Goal: Communication & Community: Answer question/provide support

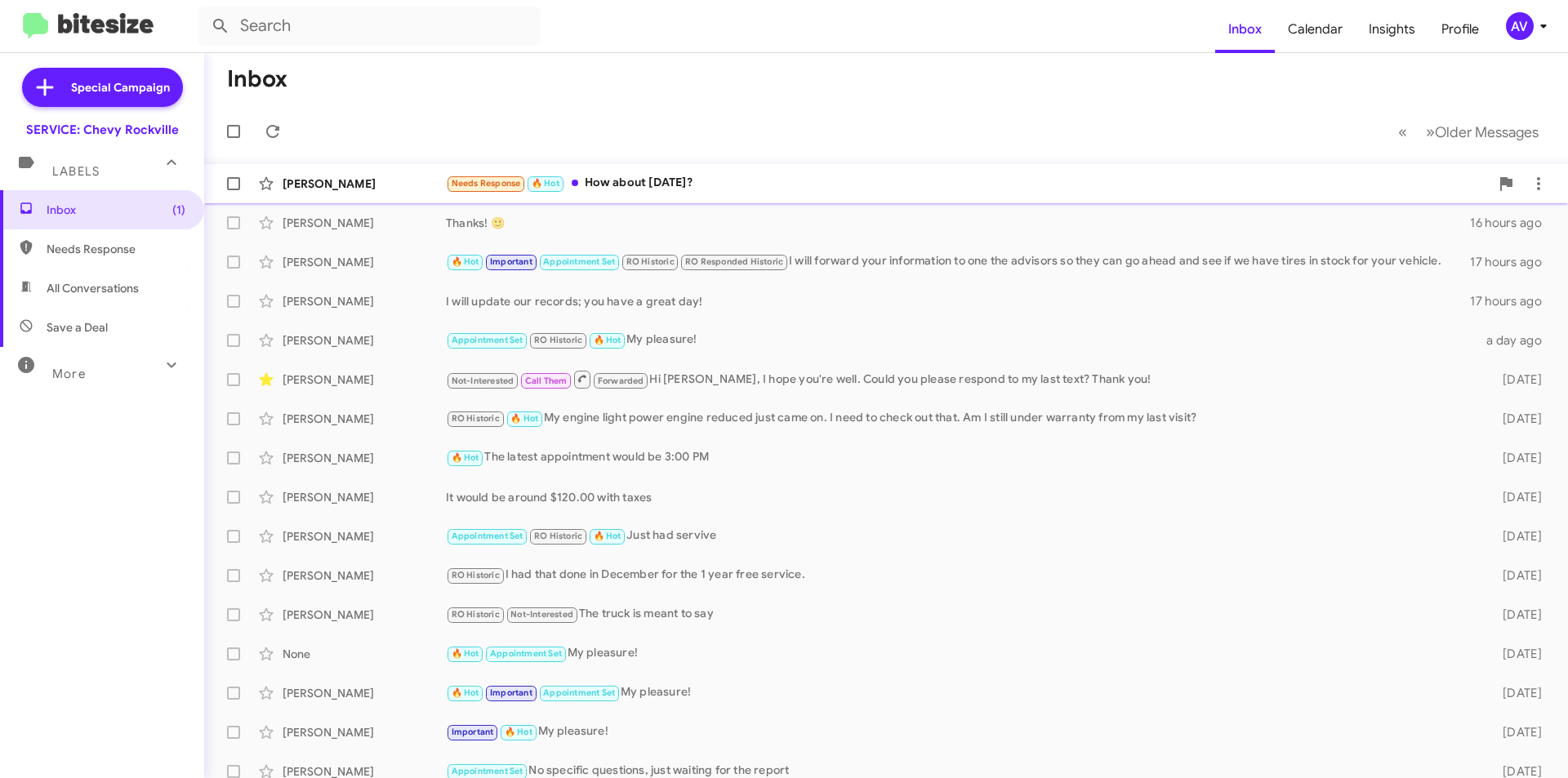
click at [687, 183] on div "Needs Response 🔥 Hot How about Monday?" at bounding box center [967, 183] width 1044 height 19
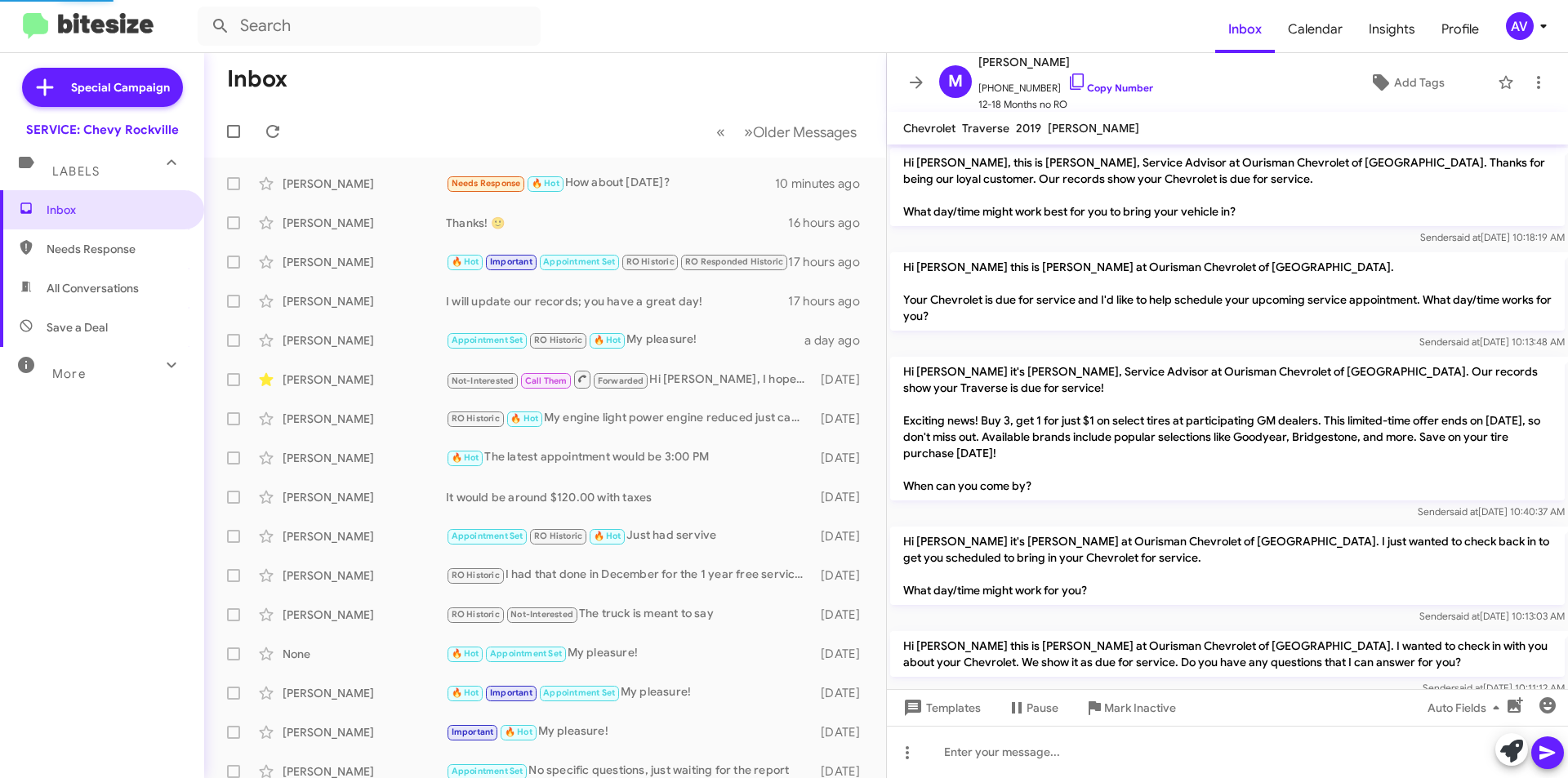
scroll to position [286, 0]
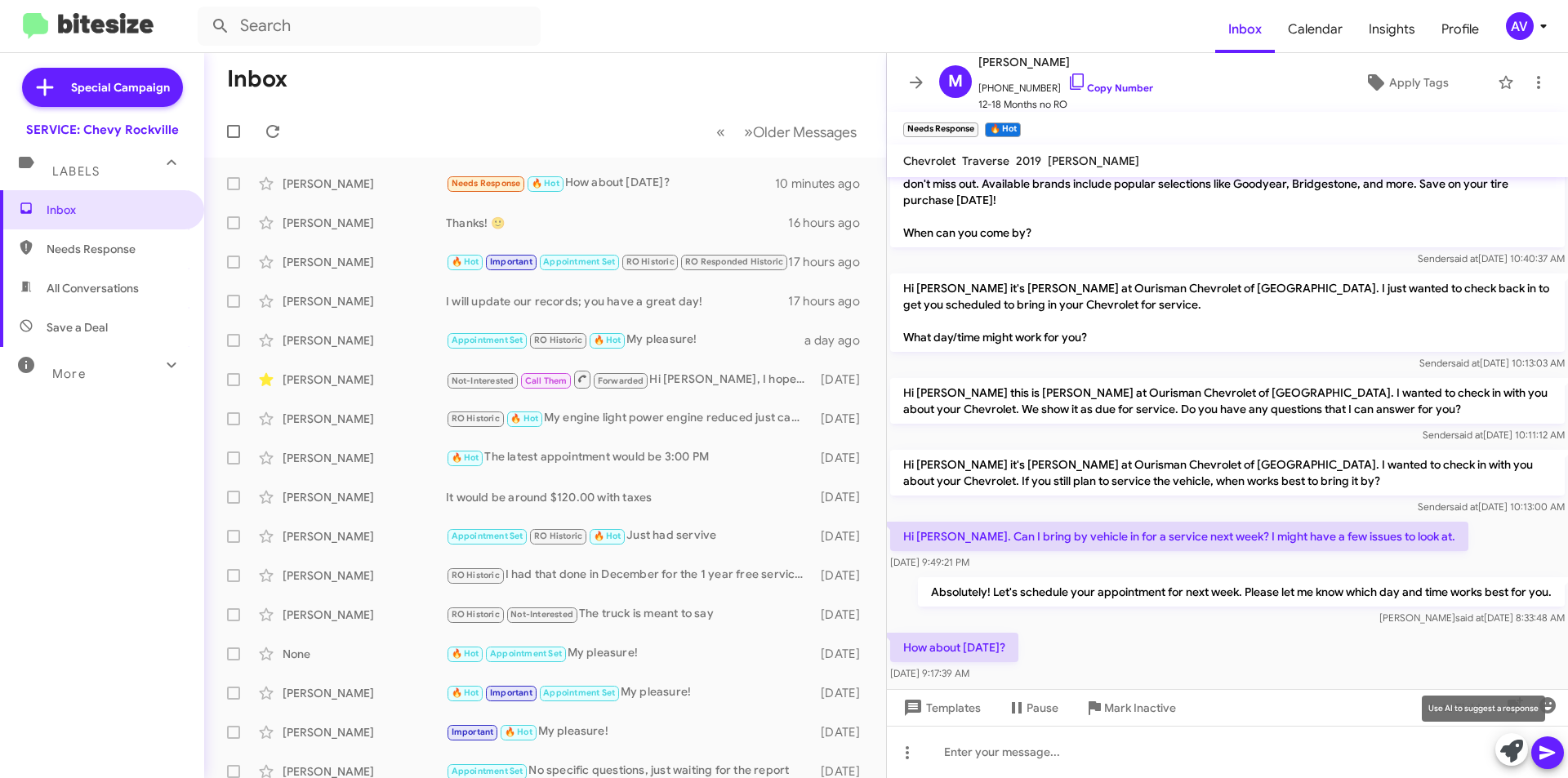
click at [1515, 763] on span at bounding box center [1512, 751] width 23 height 36
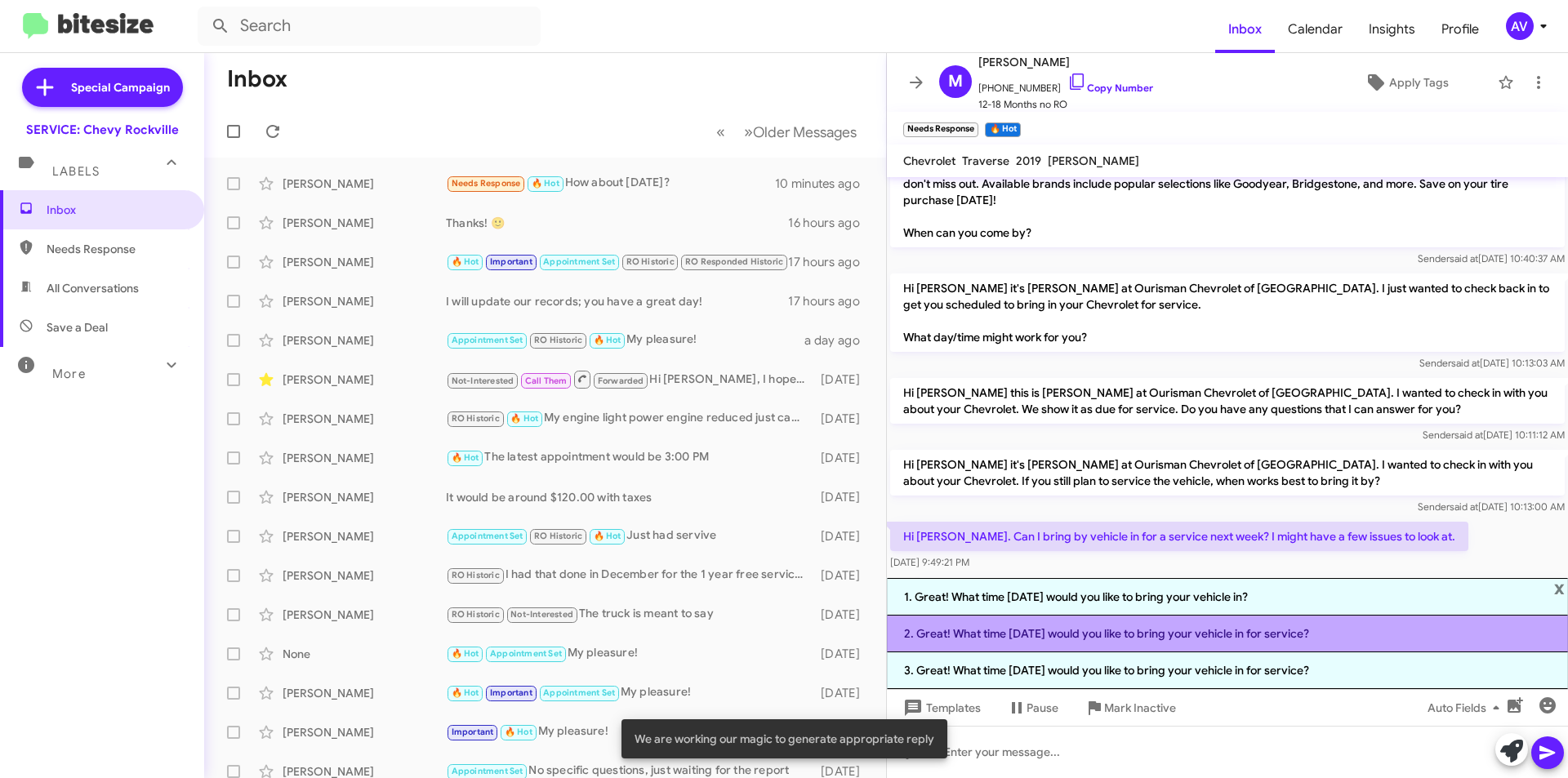
click at [1017, 642] on li "2. Great! What time on Monday would you like to bring your vehicle in for servi…" at bounding box center [1227, 634] width 681 height 37
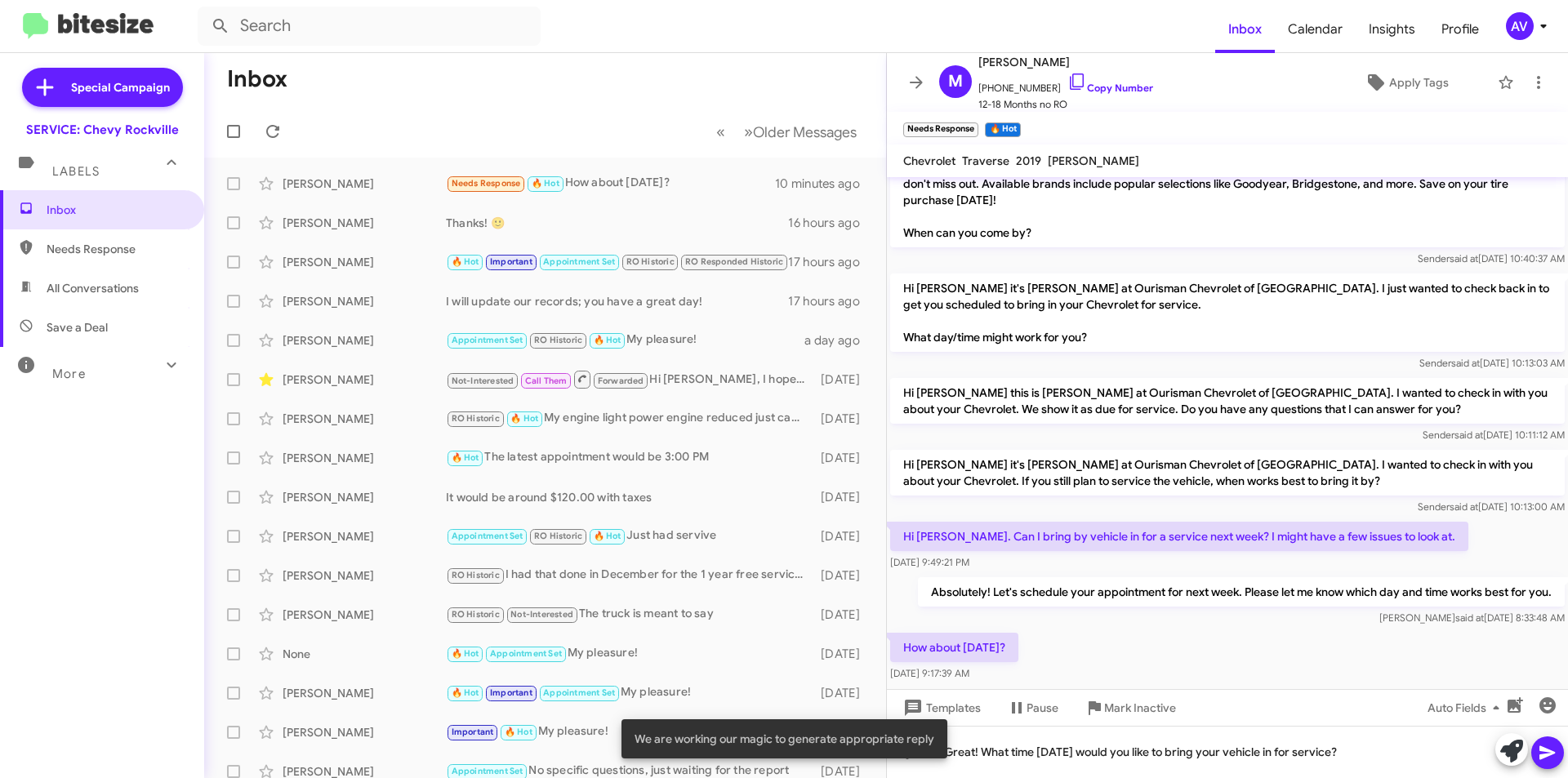
click at [1545, 757] on icon at bounding box center [1547, 754] width 16 height 14
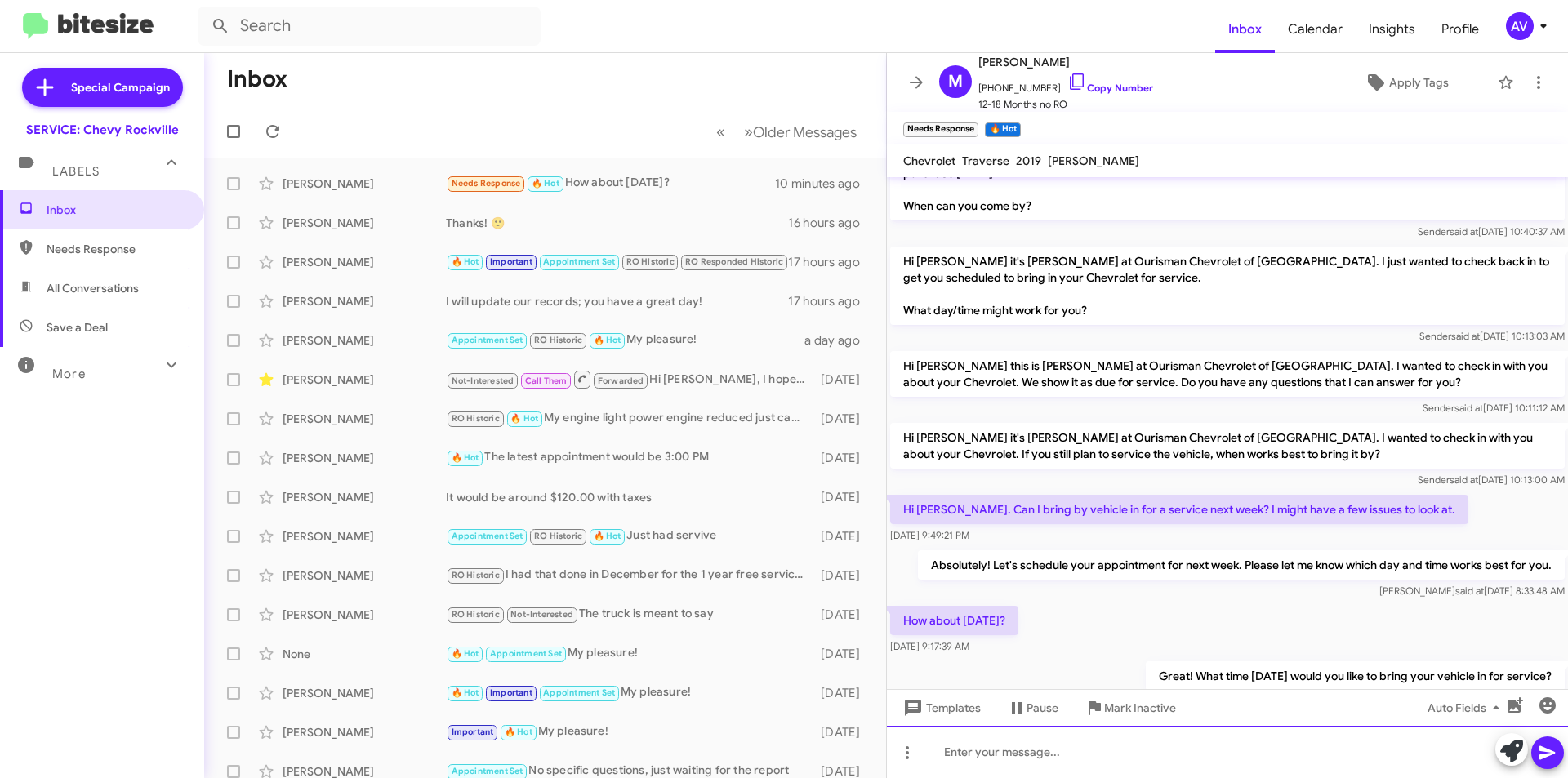
scroll to position [327, 0]
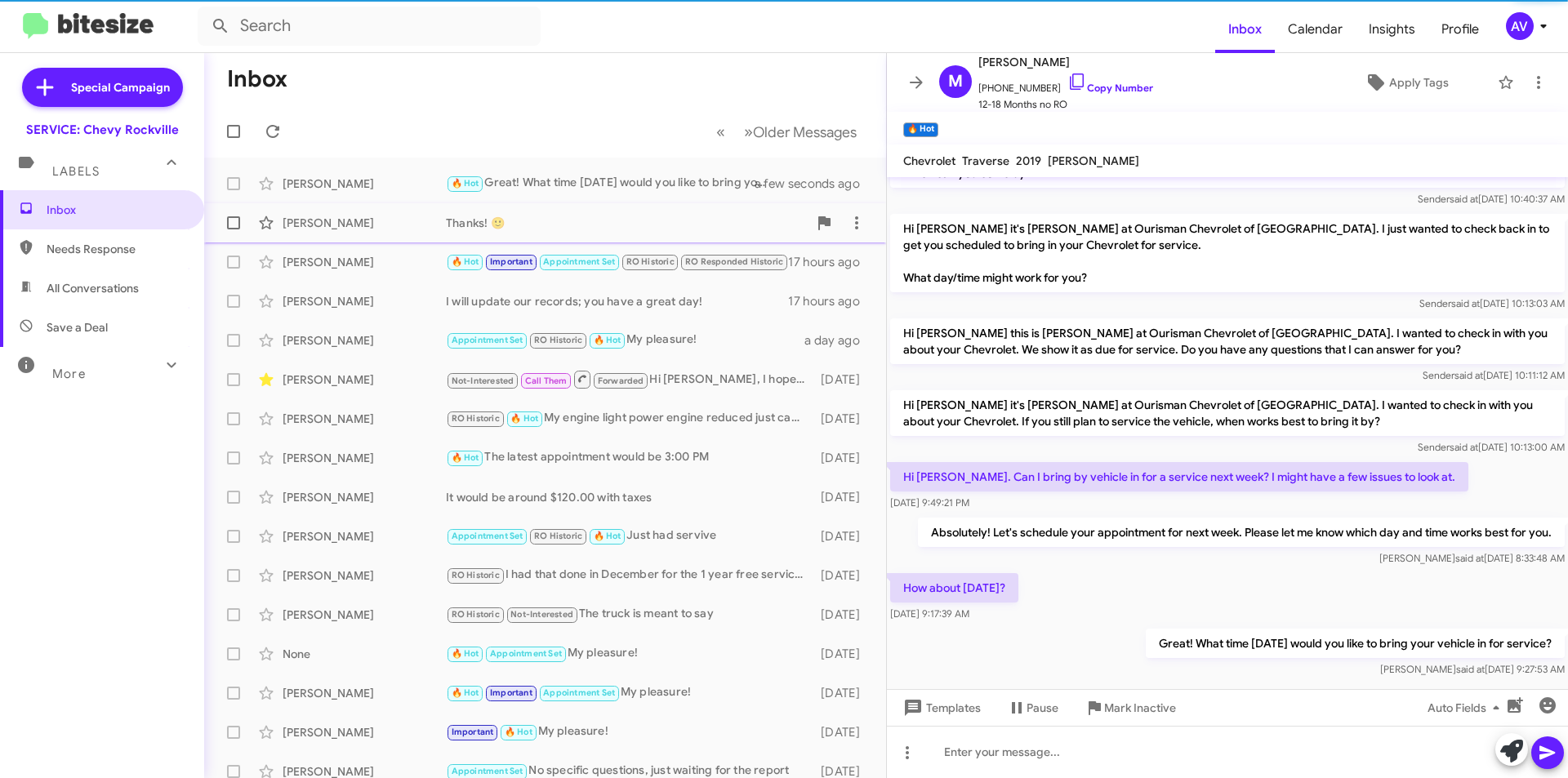
click at [516, 222] on div "Thanks! 🙂" at bounding box center [627, 223] width 362 height 17
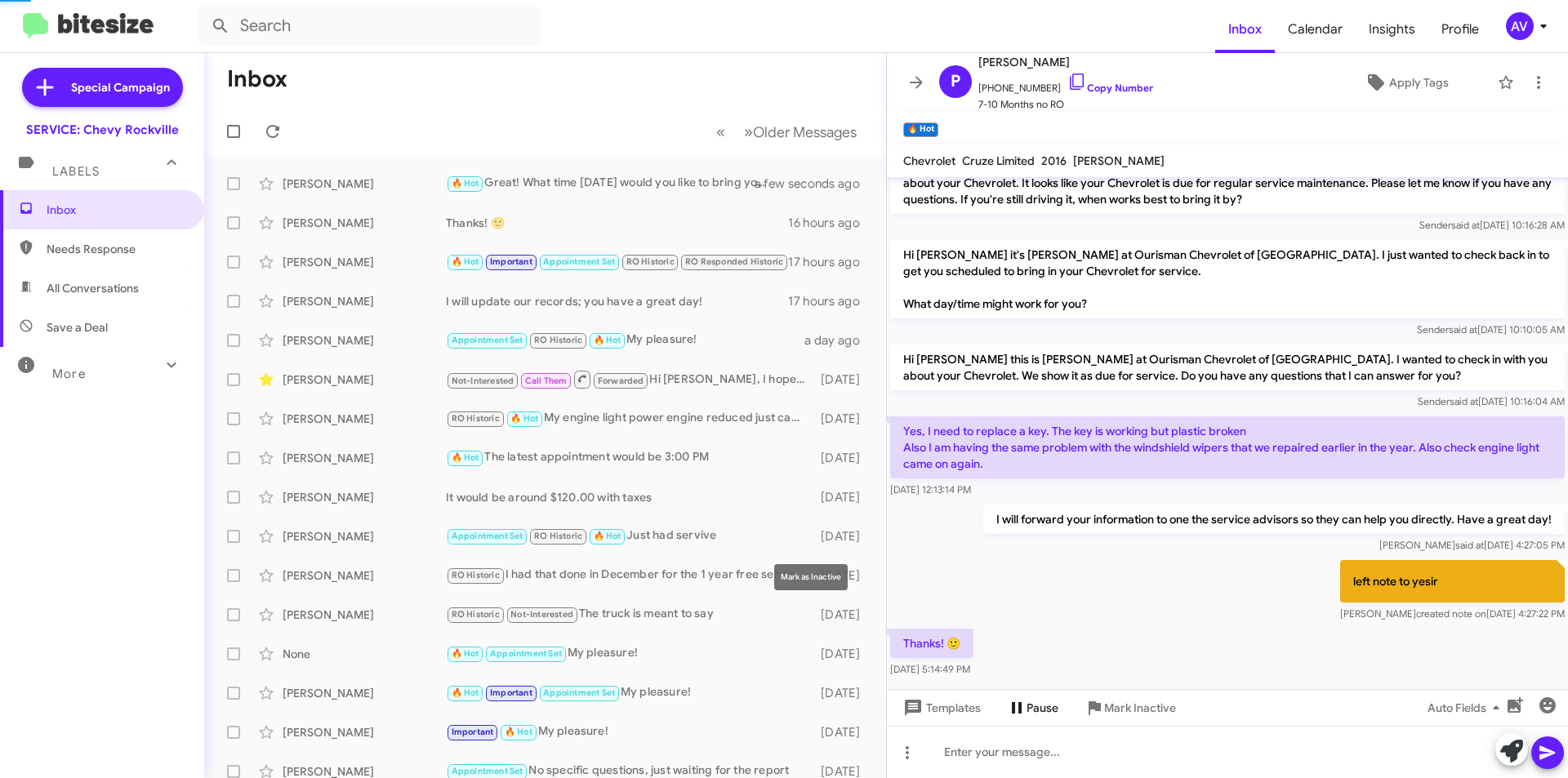
scroll to position [358, 0]
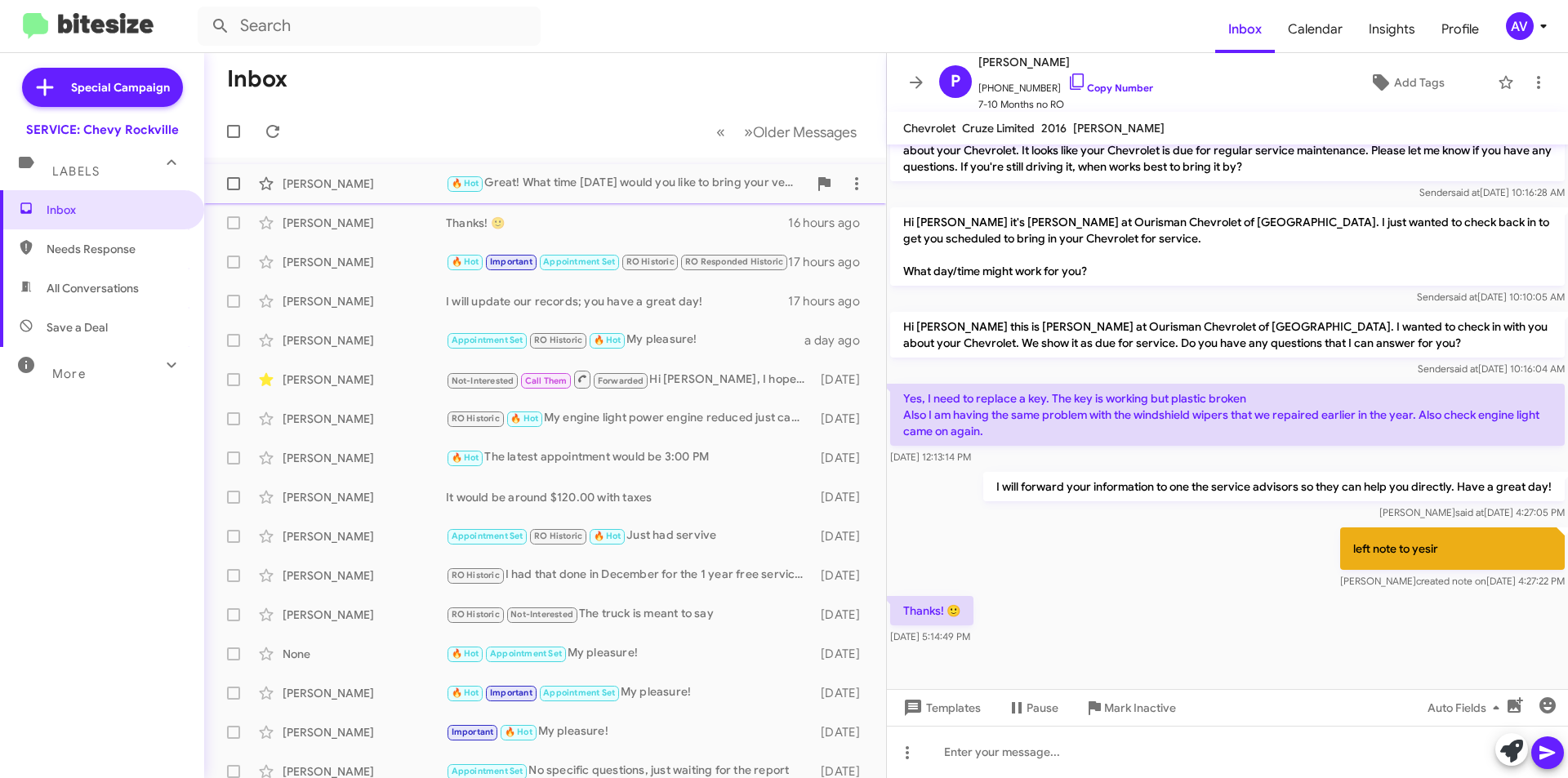
click at [575, 188] on div "🔥 Hot Great! What time on Monday would you like to bring your vehicle in for se…" at bounding box center [627, 183] width 362 height 19
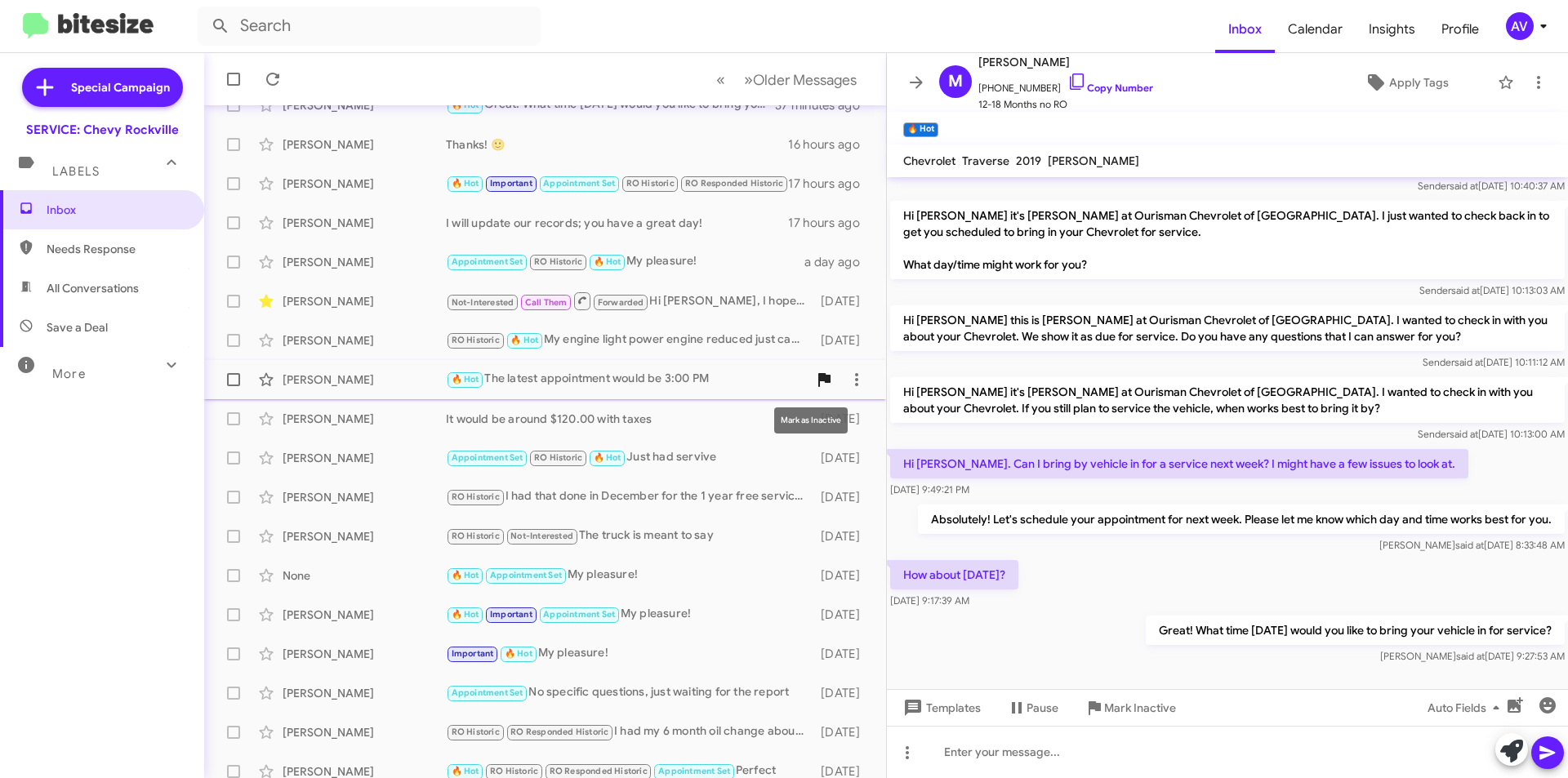
scroll to position [82, 0]
